Goal: Transaction & Acquisition: Download file/media

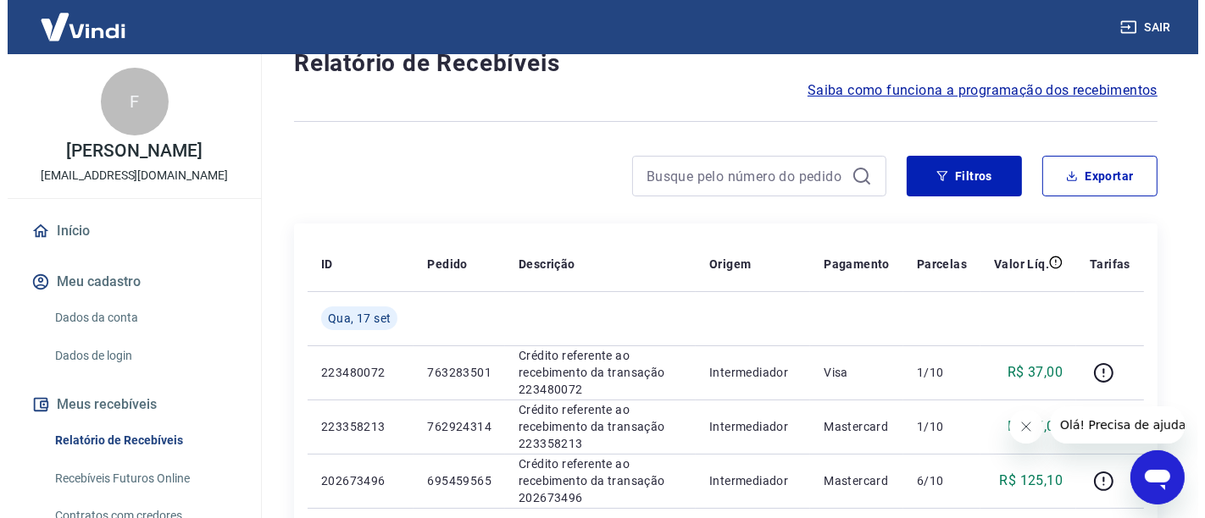
scroll to position [94, 0]
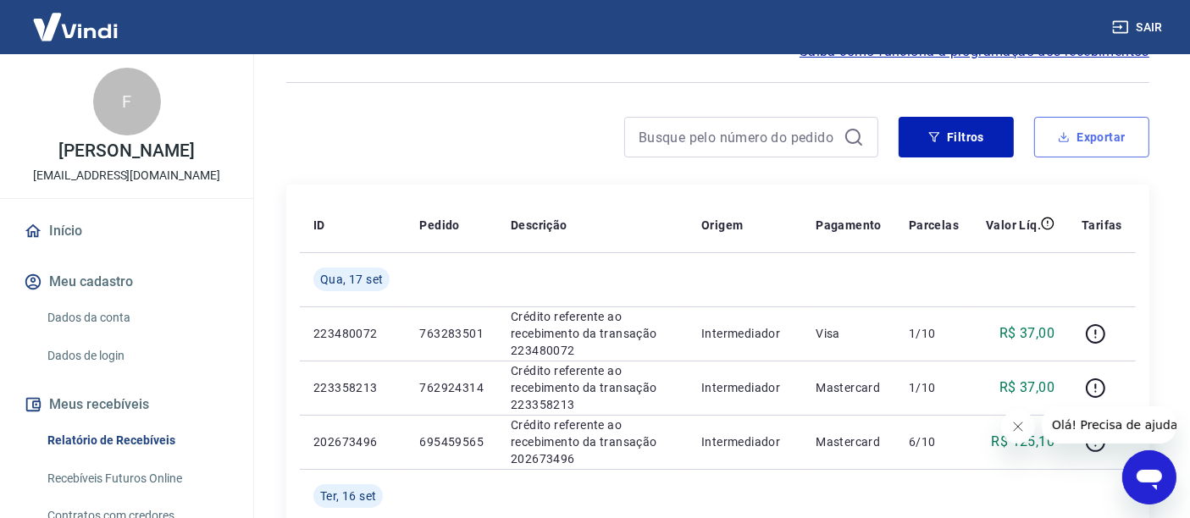
click at [1043, 141] on button "Exportar" at bounding box center [1091, 137] width 115 height 41
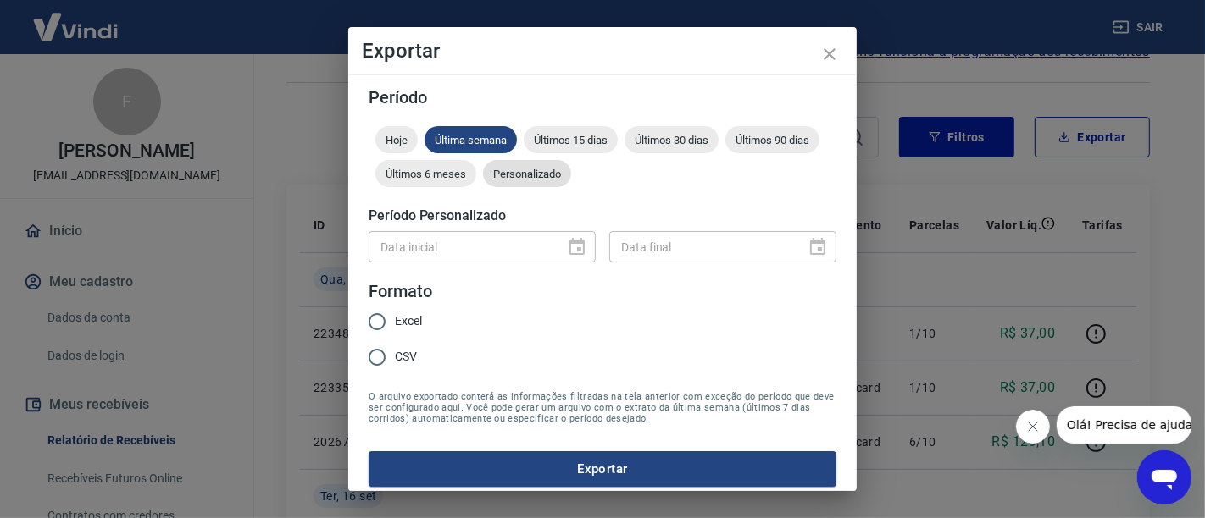
click at [571, 169] on span "Personalizado" at bounding box center [527, 174] width 88 height 13
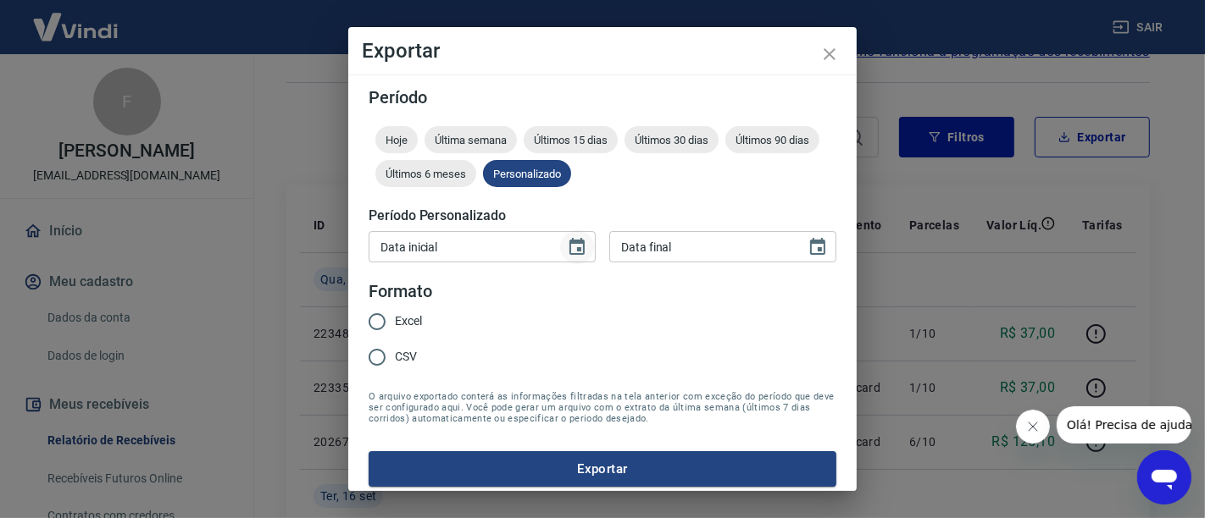
click at [569, 253] on icon "Choose date" at bounding box center [576, 246] width 15 height 17
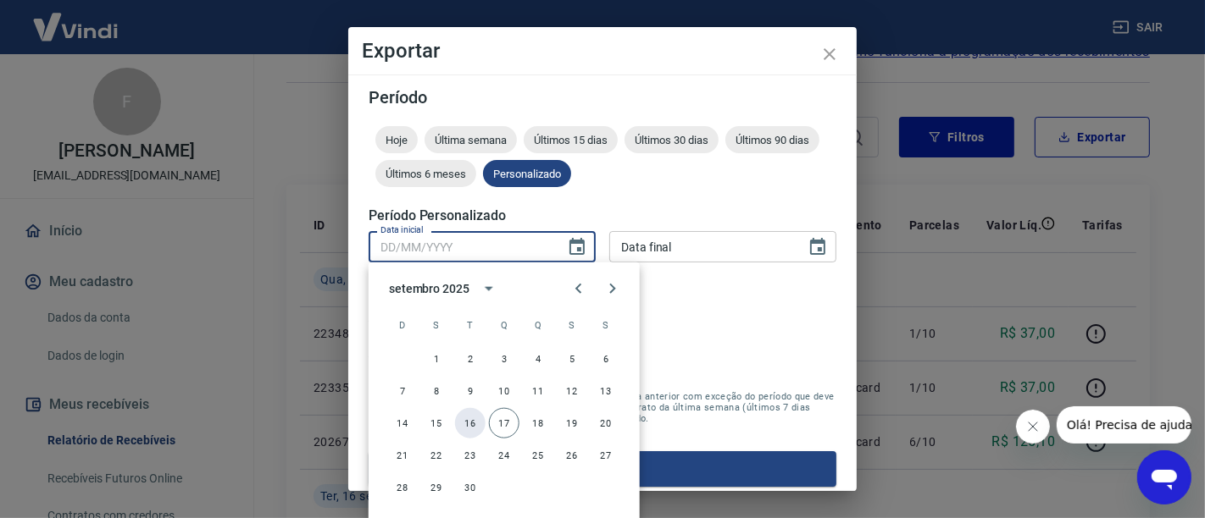
click at [471, 420] on button "16" at bounding box center [470, 423] width 30 height 30
type input "[DATE]"
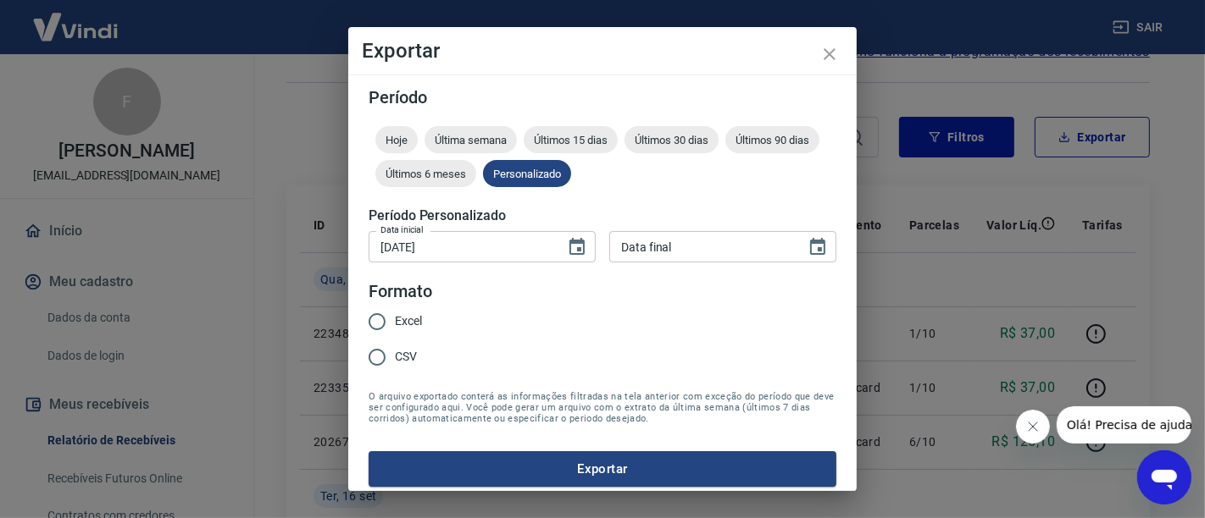
type input "DD/MM/YYYY"
click at [778, 260] on input "DD/MM/YYYY" at bounding box center [701, 246] width 185 height 31
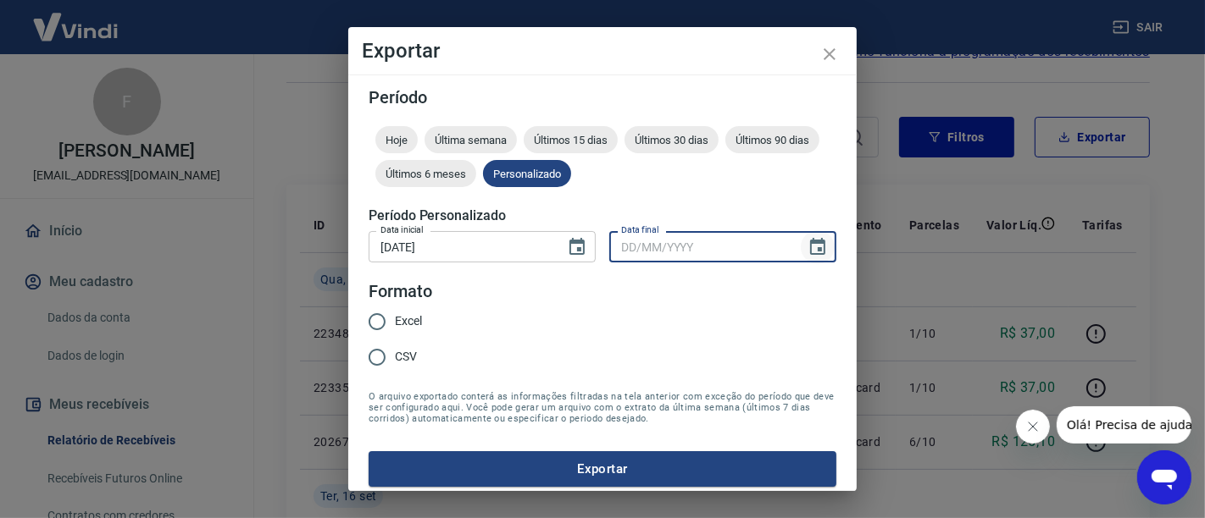
click at [810, 246] on icon "Choose date" at bounding box center [817, 246] width 15 height 17
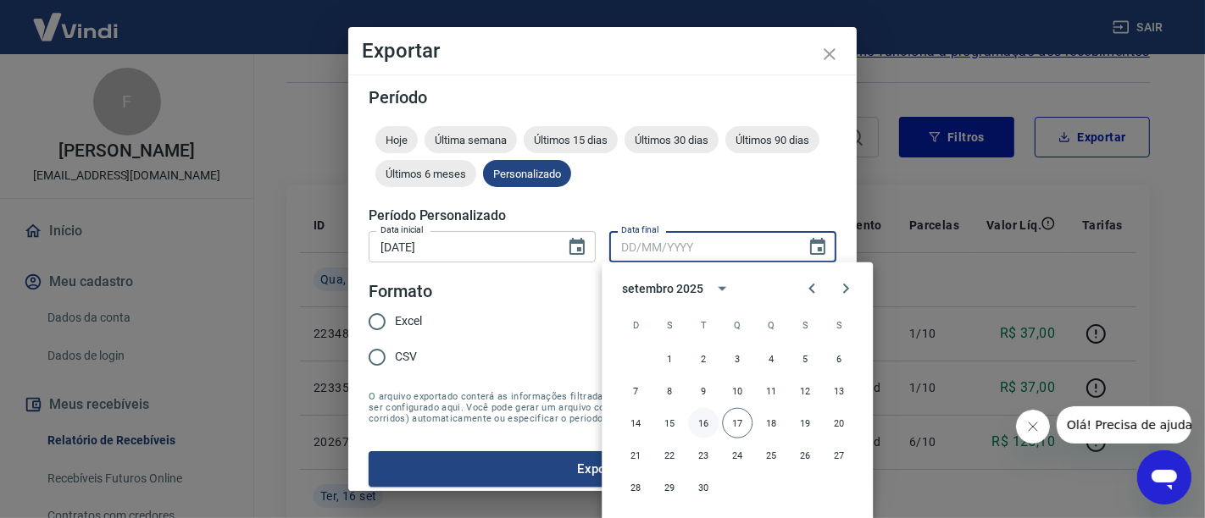
click at [705, 423] on button "16" at bounding box center [703, 423] width 30 height 30
type input "[DATE]"
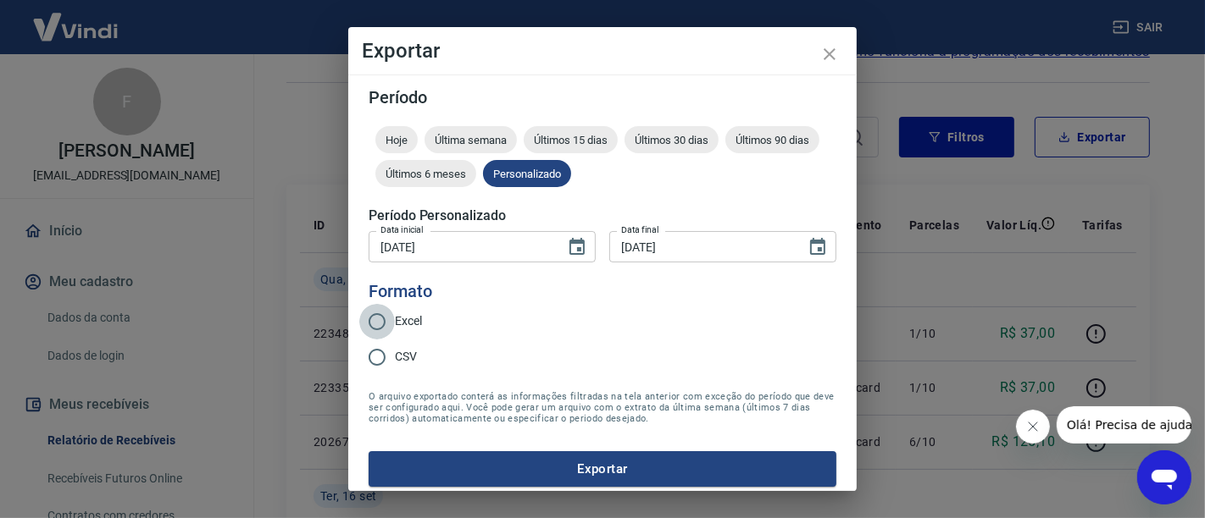
click at [379, 318] on input "Excel" at bounding box center [377, 322] width 36 height 36
radio input "true"
click at [528, 463] on button "Exportar" at bounding box center [602, 469] width 468 height 36
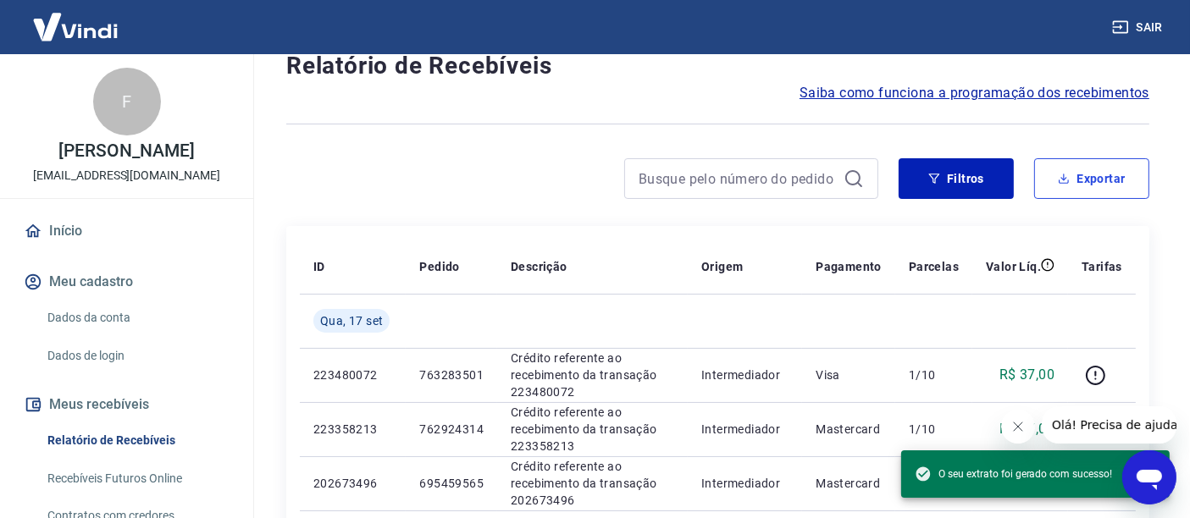
scroll to position [0, 0]
